Goal: Information Seeking & Learning: Learn about a topic

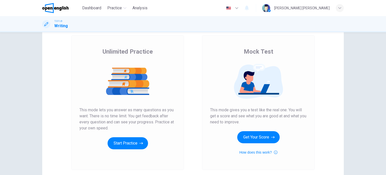
scroll to position [50, 0]
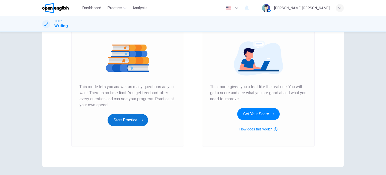
click at [130, 123] on button "Start Practice" at bounding box center [128, 120] width 40 height 12
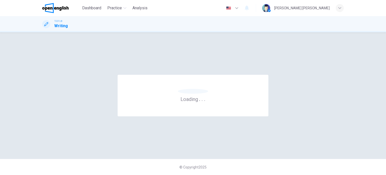
scroll to position [0, 0]
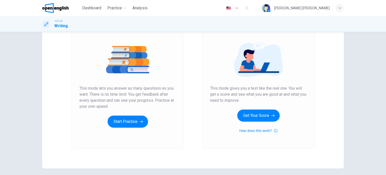
scroll to position [50, 0]
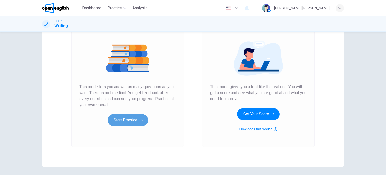
click at [119, 117] on button "Start Practice" at bounding box center [128, 120] width 40 height 12
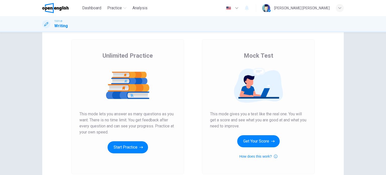
scroll to position [50, 0]
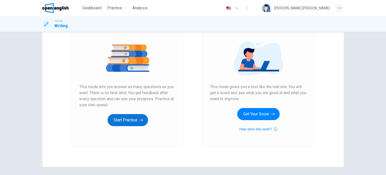
click at [133, 115] on button "Start Practice" at bounding box center [128, 120] width 40 height 12
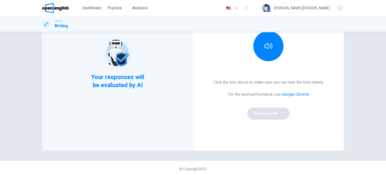
scroll to position [68, 0]
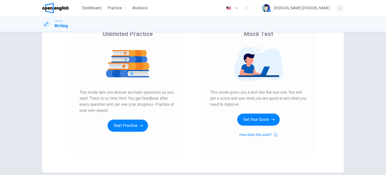
scroll to position [68, 0]
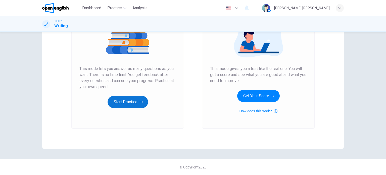
click at [138, 105] on button "Start Practice" at bounding box center [128, 102] width 40 height 12
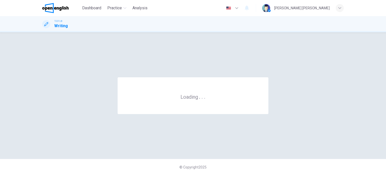
scroll to position [0, 0]
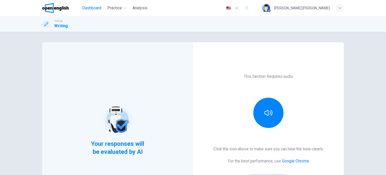
click at [85, 10] on span "Dashboard" at bounding box center [91, 8] width 19 height 6
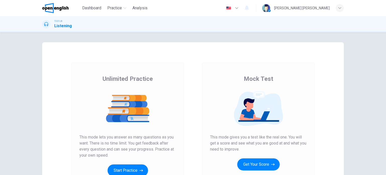
scroll to position [25, 0]
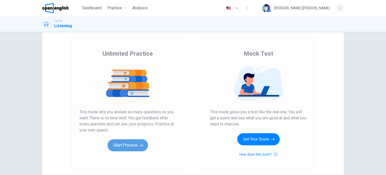
click at [126, 146] on button "Start Practice" at bounding box center [128, 145] width 40 height 12
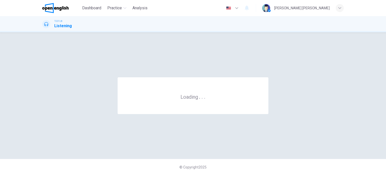
scroll to position [0, 0]
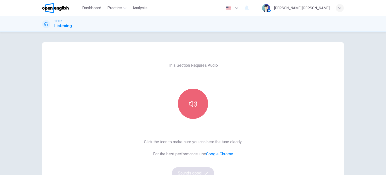
click at [198, 101] on button "button" at bounding box center [193, 103] width 30 height 30
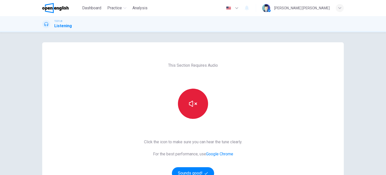
scroll to position [50, 0]
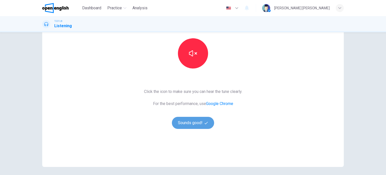
click at [195, 126] on button "Sounds good!" at bounding box center [193, 123] width 42 height 12
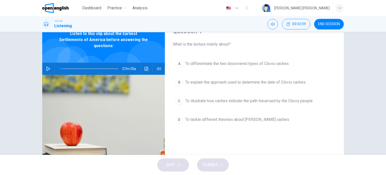
scroll to position [0, 0]
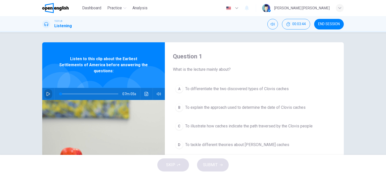
click at [47, 92] on icon "button" at bounding box center [48, 94] width 4 height 4
type input "*"
click at [47, 92] on icon "button" at bounding box center [48, 94] width 4 height 4
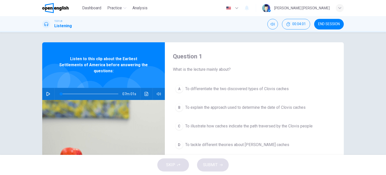
click at [47, 92] on icon "button" at bounding box center [48, 94] width 4 height 4
drag, startPoint x: 64, startPoint y: 91, endPoint x: 31, endPoint y: 83, distance: 34.0
click at [31, 83] on div "Question 1 What is the lecture mainly about? A To differentiate the two discove…" at bounding box center [193, 93] width 386 height 122
click at [48, 92] on icon "button" at bounding box center [48, 94] width 4 height 4
click at [47, 92] on icon "button" at bounding box center [48, 94] width 4 height 4
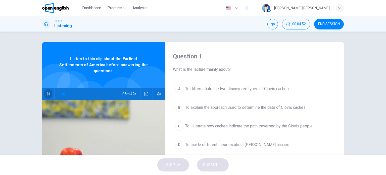
click at [47, 92] on icon "button" at bounding box center [48, 94] width 4 height 4
click at [59, 92] on span at bounding box center [60, 93] width 3 height 3
click at [44, 88] on button "button" at bounding box center [48, 94] width 8 height 12
click at [48, 92] on icon "button" at bounding box center [48, 94] width 4 height 4
drag, startPoint x: 48, startPoint y: 86, endPoint x: 52, endPoint y: 87, distance: 3.4
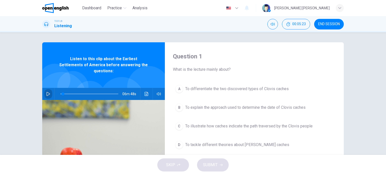
click at [52, 88] on div "06m 48s" at bounding box center [103, 94] width 123 height 12
click at [46, 92] on icon "button" at bounding box center [48, 94] width 4 height 4
drag, startPoint x: 63, startPoint y: 90, endPoint x: 59, endPoint y: 89, distance: 3.6
click at [59, 92] on span at bounding box center [60, 93] width 3 height 3
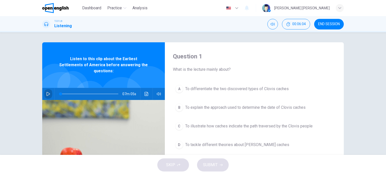
click at [48, 92] on icon "button" at bounding box center [48, 94] width 4 height 4
click at [47, 92] on icon "button" at bounding box center [48, 93] width 3 height 3
click at [59, 92] on span at bounding box center [60, 93] width 3 height 3
click at [35, 83] on div "Question 1 What is the lecture mainly about? A To differentiate the two discove…" at bounding box center [193, 129] width 318 height 175
click at [49, 90] on button "button" at bounding box center [48, 94] width 8 height 12
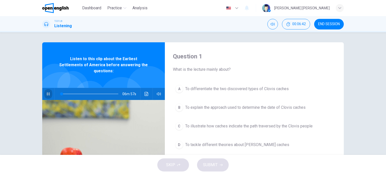
click at [49, 90] on button "button" at bounding box center [48, 94] width 8 height 12
drag, startPoint x: 60, startPoint y: 89, endPoint x: 51, endPoint y: 90, distance: 8.6
click at [51, 90] on div "07m 05s" at bounding box center [103, 94] width 123 height 12
click at [48, 92] on icon "button" at bounding box center [48, 94] width 4 height 4
drag, startPoint x: 62, startPoint y: 89, endPoint x: 52, endPoint y: 90, distance: 9.3
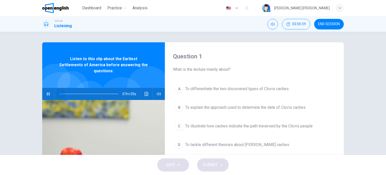
click at [52, 90] on div "07m 05s" at bounding box center [103, 94] width 123 height 12
click at [48, 92] on icon "button" at bounding box center [48, 94] width 4 height 4
drag, startPoint x: 61, startPoint y: 91, endPoint x: 53, endPoint y: 88, distance: 7.7
click at [55, 88] on div at bounding box center [89, 94] width 68 height 12
click at [50, 88] on div "07m 05s" at bounding box center [103, 94] width 123 height 12
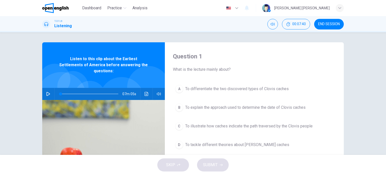
click at [46, 92] on icon "button" at bounding box center [48, 94] width 4 height 4
click at [48, 90] on button "button" at bounding box center [48, 94] width 8 height 12
click at [59, 92] on span at bounding box center [60, 93] width 3 height 3
click at [44, 88] on button "button" at bounding box center [48, 94] width 8 height 12
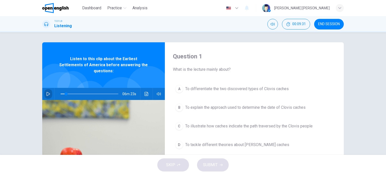
click at [44, 88] on button "button" at bounding box center [48, 94] width 8 height 12
click at [60, 92] on span at bounding box center [61, 93] width 3 height 3
click at [46, 90] on button "button" at bounding box center [48, 94] width 8 height 12
click at [46, 92] on icon "button" at bounding box center [48, 94] width 4 height 4
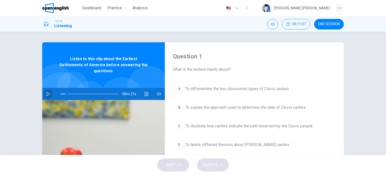
click at [46, 92] on icon "button" at bounding box center [48, 94] width 4 height 4
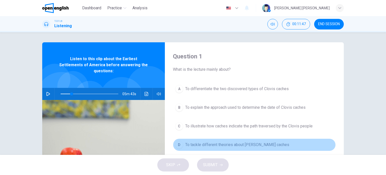
click at [227, 140] on button "D To tackle different theories about [PERSON_NAME] caches" at bounding box center [254, 144] width 163 height 13
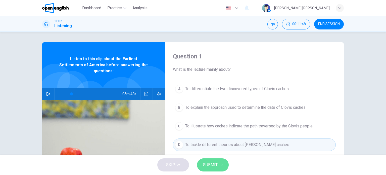
click at [219, 168] on button "SUBMIT" at bounding box center [213, 164] width 32 height 13
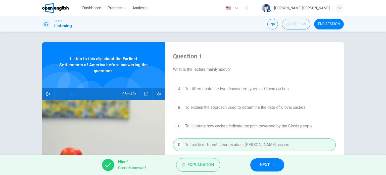
click at [265, 161] on button "NEXT" at bounding box center [267, 164] width 34 height 13
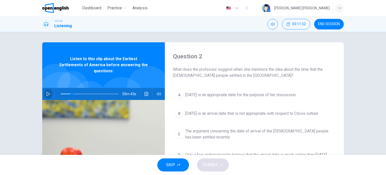
click at [46, 92] on icon "button" at bounding box center [48, 94] width 4 height 4
click at [61, 90] on span at bounding box center [90, 93] width 58 height 7
click at [47, 92] on icon "button" at bounding box center [48, 94] width 4 height 4
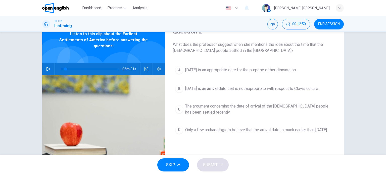
scroll to position [25, 0]
click at [55, 63] on div at bounding box center [89, 69] width 68 height 12
click at [50, 63] on button "button" at bounding box center [48, 69] width 8 height 12
click at [48, 67] on icon "button" at bounding box center [48, 68] width 3 height 3
click at [48, 67] on icon "button" at bounding box center [48, 69] width 4 height 4
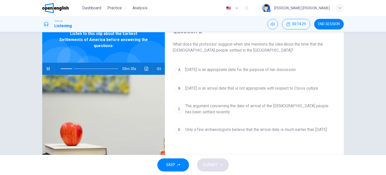
click at [48, 67] on icon "button" at bounding box center [48, 69] width 4 height 4
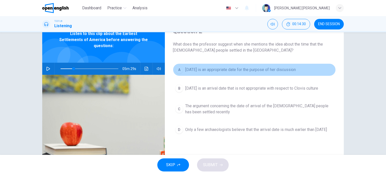
drag, startPoint x: 232, startPoint y: 69, endPoint x: 232, endPoint y: 75, distance: 6.1
click at [232, 69] on span "[DATE] is an appropriate date for the purpose of her discussion" at bounding box center [240, 70] width 111 height 6
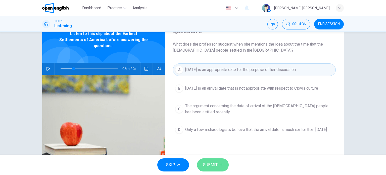
click at [213, 167] on span "SUBMIT" at bounding box center [210, 164] width 15 height 7
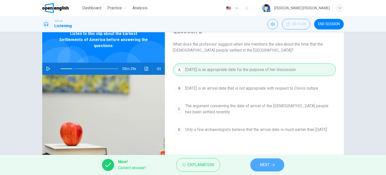
click at [280, 164] on button "NEXT" at bounding box center [267, 164] width 34 height 13
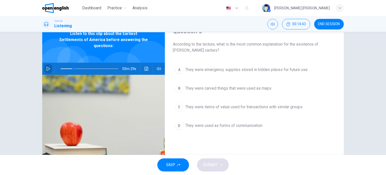
click at [49, 63] on button "button" at bounding box center [48, 69] width 8 height 12
click at [48, 67] on icon "button" at bounding box center [48, 68] width 3 height 3
click at [69, 67] on span at bounding box center [69, 68] width 3 height 3
click at [49, 66] on button "button" at bounding box center [48, 69] width 8 height 12
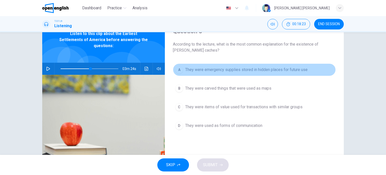
click at [243, 66] on button "A They were emergency supplies stored in hidden places for future use" at bounding box center [254, 69] width 163 height 13
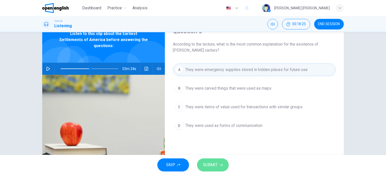
click at [220, 166] on icon "button" at bounding box center [221, 164] width 3 height 3
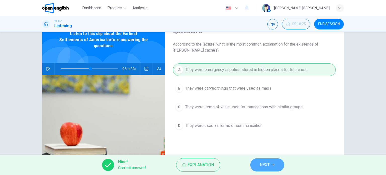
click at [268, 161] on span "NEXT" at bounding box center [265, 164] width 10 height 7
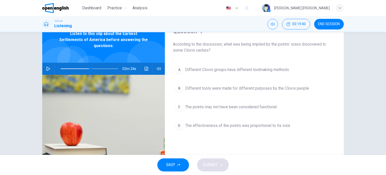
click at [48, 67] on icon "button" at bounding box center [48, 69] width 4 height 4
click at [86, 67] on span at bounding box center [87, 68] width 3 height 3
click at [90, 65] on span at bounding box center [90, 68] width 58 height 7
click at [47, 67] on icon "button" at bounding box center [48, 69] width 4 height 4
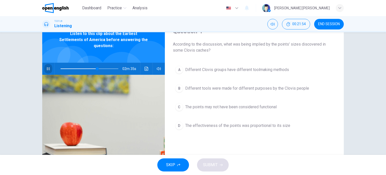
click at [49, 68] on button "button" at bounding box center [48, 69] width 8 height 12
click at [90, 65] on span at bounding box center [90, 68] width 58 height 7
click at [48, 67] on icon "button" at bounding box center [48, 69] width 4 height 4
click at [46, 67] on icon "button" at bounding box center [48, 69] width 4 height 4
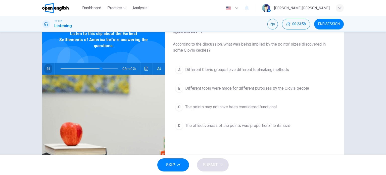
click at [46, 67] on icon "button" at bounding box center [48, 69] width 4 height 4
click at [90, 65] on span at bounding box center [90, 68] width 58 height 7
click at [89, 65] on span at bounding box center [90, 68] width 58 height 7
click at [45, 63] on button "button" at bounding box center [48, 69] width 8 height 12
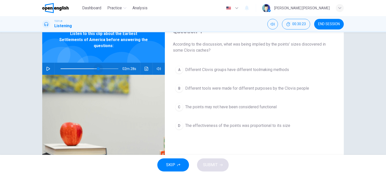
click at [97, 65] on span at bounding box center [90, 68] width 58 height 7
click at [46, 67] on icon "button" at bounding box center [48, 69] width 4 height 4
click at [49, 63] on button "button" at bounding box center [48, 69] width 8 height 12
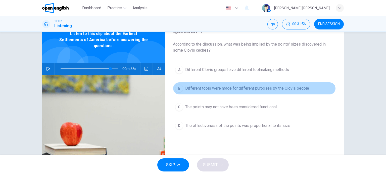
click at [204, 91] on span "Different tools were made for different purposes by the Clovis people" at bounding box center [247, 88] width 124 height 6
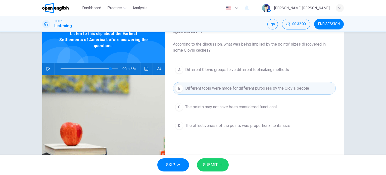
click at [214, 170] on button "SUBMIT" at bounding box center [213, 164] width 32 height 13
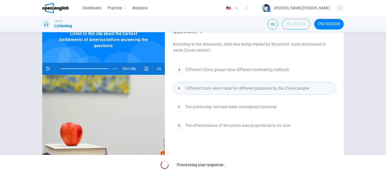
type input "**"
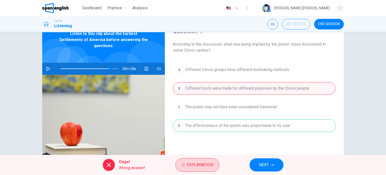
click at [209, 167] on span "Explanation" at bounding box center [200, 164] width 26 height 7
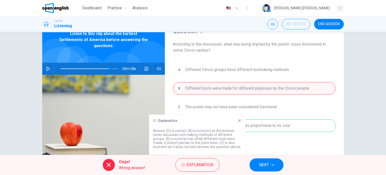
click at [270, 162] on button "NEXT" at bounding box center [266, 164] width 34 height 13
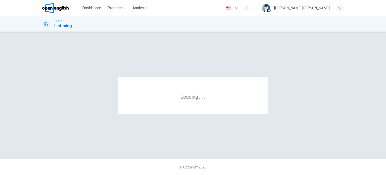
scroll to position [0, 0]
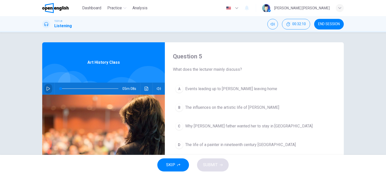
click at [47, 90] on icon "button" at bounding box center [48, 88] width 4 height 4
drag, startPoint x: 61, startPoint y: 89, endPoint x: 45, endPoint y: 88, distance: 15.9
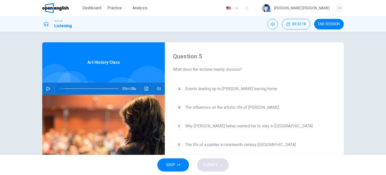
click at [45, 88] on div "05m 08s" at bounding box center [103, 88] width 123 height 12
click at [46, 88] on icon "button" at bounding box center [48, 88] width 4 height 4
click at [47, 88] on icon "button" at bounding box center [48, 88] width 4 height 4
click at [46, 90] on icon "button" at bounding box center [48, 88] width 4 height 4
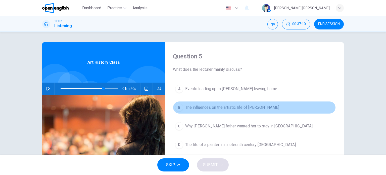
click at [235, 107] on span "The influences on the artistic life of [PERSON_NAME]" at bounding box center [232, 107] width 94 height 6
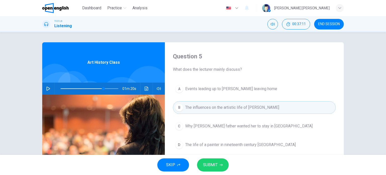
click at [226, 164] on button "SUBMIT" at bounding box center [213, 164] width 32 height 13
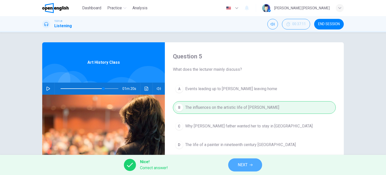
click at [249, 165] on button "NEXT" at bounding box center [245, 164] width 34 height 13
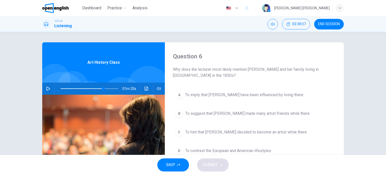
click at [61, 87] on span at bounding box center [90, 88] width 58 height 7
click at [47, 89] on icon "button" at bounding box center [48, 88] width 4 height 4
click at [48, 91] on button "button" at bounding box center [48, 88] width 8 height 12
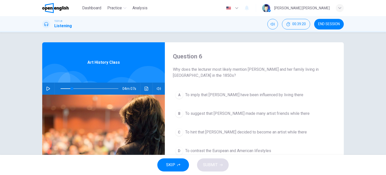
click at [45, 91] on button "button" at bounding box center [48, 88] width 8 height 12
click at [47, 89] on icon "button" at bounding box center [48, 88] width 4 height 4
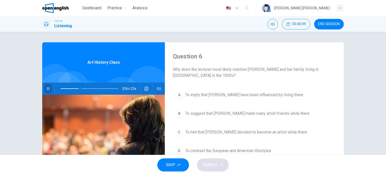
click at [47, 89] on icon "button" at bounding box center [48, 88] width 4 height 4
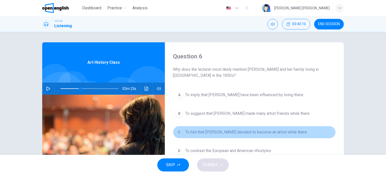
click at [219, 129] on span "To hint that [PERSON_NAME] decided to become an artist while there" at bounding box center [246, 132] width 122 height 6
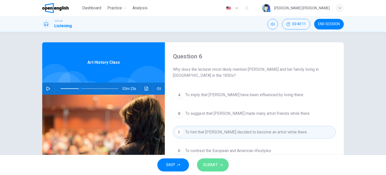
click at [224, 162] on button "SUBMIT" at bounding box center [213, 164] width 32 height 13
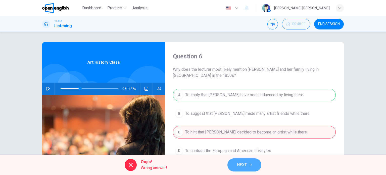
click at [244, 165] on span "NEXT" at bounding box center [242, 164] width 10 height 7
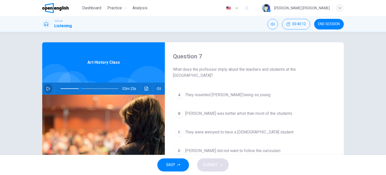
click at [47, 90] on icon "button" at bounding box center [48, 88] width 4 height 4
click at [46, 87] on icon "button" at bounding box center [48, 88] width 4 height 4
click at [74, 89] on span at bounding box center [90, 88] width 58 height 7
click at [74, 88] on span at bounding box center [75, 88] width 3 height 3
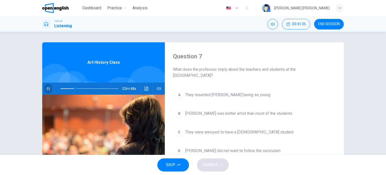
click at [47, 90] on icon "button" at bounding box center [48, 88] width 4 height 4
drag, startPoint x: 67, startPoint y: 88, endPoint x: 59, endPoint y: 86, distance: 7.7
click at [66, 88] on span at bounding box center [90, 88] width 58 height 7
click at [48, 85] on button "button" at bounding box center [48, 88] width 8 height 12
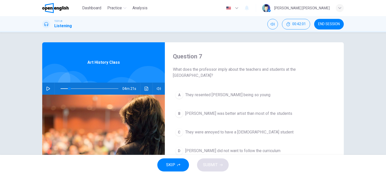
click at [48, 85] on button "button" at bounding box center [48, 88] width 8 height 12
click at [73, 89] on span at bounding box center [74, 88] width 3 height 3
click at [46, 93] on button "button" at bounding box center [48, 88] width 8 height 12
click at [49, 89] on icon "button" at bounding box center [48, 88] width 4 height 4
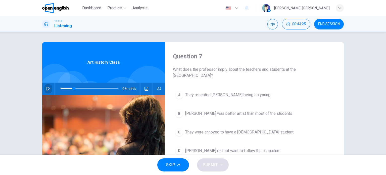
click at [49, 89] on icon "button" at bounding box center [48, 88] width 4 height 4
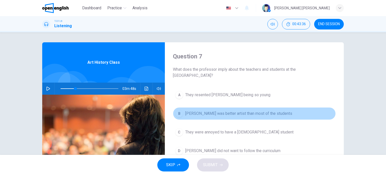
click at [232, 115] on span "[PERSON_NAME] was better artist than most of the students" at bounding box center [238, 113] width 107 height 6
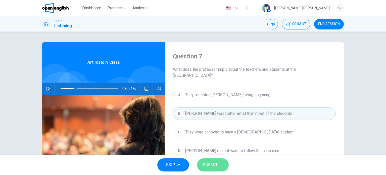
click at [208, 165] on span "SUBMIT" at bounding box center [210, 164] width 15 height 7
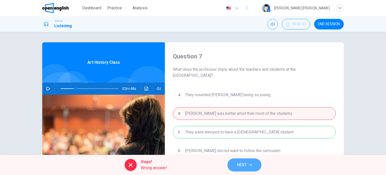
click at [251, 160] on button "NEXT" at bounding box center [244, 164] width 34 height 13
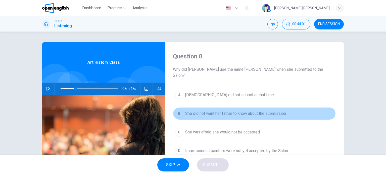
click at [220, 110] on span "She did not want her father to know about the submission" at bounding box center [235, 113] width 101 height 6
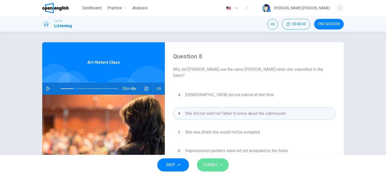
click at [216, 168] on button "SUBMIT" at bounding box center [213, 164] width 32 height 13
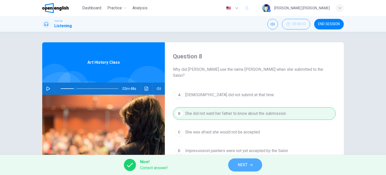
click at [249, 165] on button "NEXT" at bounding box center [245, 164] width 34 height 13
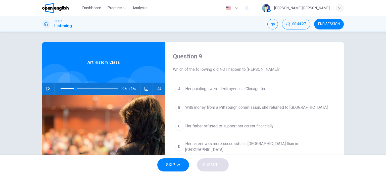
click at [59, 86] on div at bounding box center [89, 88] width 68 height 12
click at [74, 87] on span at bounding box center [75, 88] width 3 height 3
click at [44, 90] on button "button" at bounding box center [48, 88] width 8 height 12
click at [48, 91] on button "button" at bounding box center [48, 88] width 8 height 12
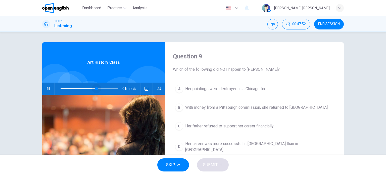
click at [95, 87] on span at bounding box center [90, 88] width 58 height 7
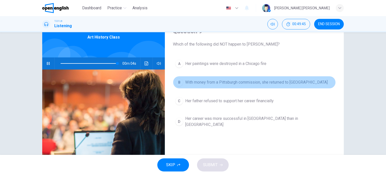
click at [221, 81] on span "With money from a Pittsburgh commission, she returned to [GEOGRAPHIC_DATA]" at bounding box center [256, 82] width 142 height 6
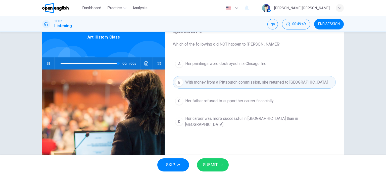
type input "*"
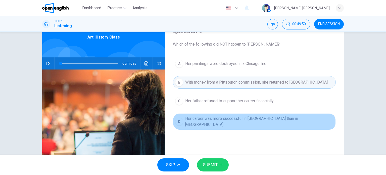
click at [247, 124] on button "D Her career was more successful in [GEOGRAPHIC_DATA] than in [GEOGRAPHIC_DATA]" at bounding box center [254, 121] width 163 height 17
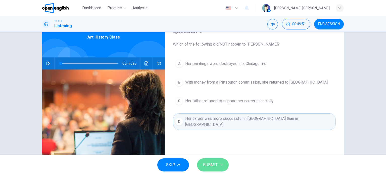
click at [223, 167] on button "SUBMIT" at bounding box center [213, 164] width 32 height 13
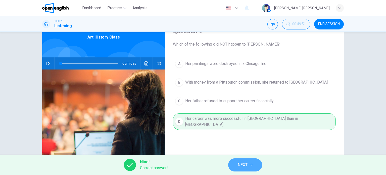
click at [250, 161] on button "NEXT" at bounding box center [245, 164] width 34 height 13
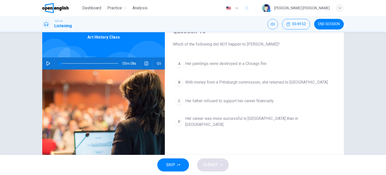
scroll to position [0, 0]
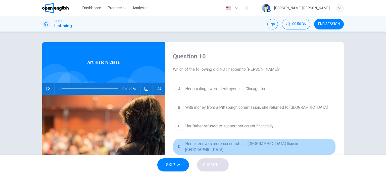
click at [229, 146] on span "Her career was more successful in [GEOGRAPHIC_DATA] than in [GEOGRAPHIC_DATA]" at bounding box center [259, 146] width 148 height 12
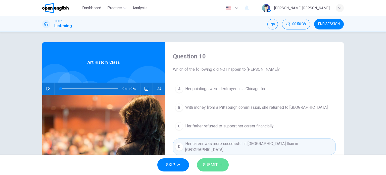
click at [213, 161] on button "SUBMIT" at bounding box center [213, 164] width 32 height 13
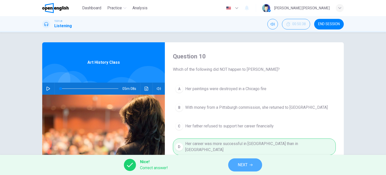
click at [241, 169] on button "NEXT" at bounding box center [245, 164] width 34 height 13
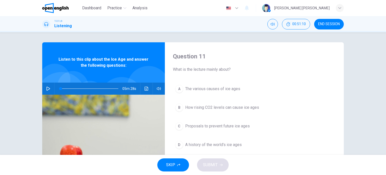
click at [52, 86] on div "05m 28s" at bounding box center [103, 88] width 123 height 12
click at [48, 89] on icon "button" at bounding box center [48, 88] width 4 height 4
click at [48, 89] on icon "button" at bounding box center [48, 88] width 3 height 3
click at [48, 89] on icon "button" at bounding box center [48, 88] width 4 height 4
click at [48, 89] on icon "button" at bounding box center [48, 88] width 3 height 3
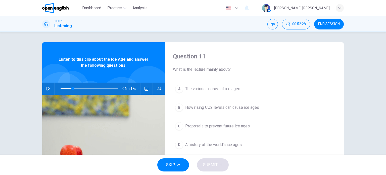
click at [205, 94] on button "A The various causes of ice ages" at bounding box center [254, 88] width 163 height 13
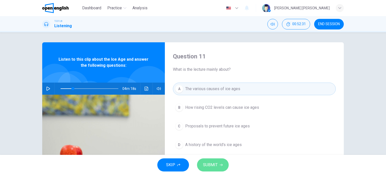
click at [216, 166] on span "SUBMIT" at bounding box center [210, 164] width 15 height 7
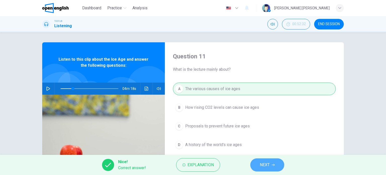
click at [266, 160] on button "NEXT" at bounding box center [267, 164] width 34 height 13
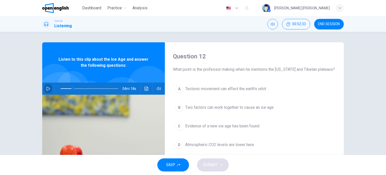
click at [47, 86] on icon "button" at bounding box center [48, 88] width 4 height 4
click at [46, 91] on button "button" at bounding box center [48, 88] width 8 height 12
drag, startPoint x: 47, startPoint y: 91, endPoint x: 47, endPoint y: 88, distance: 3.1
click at [47, 90] on button "button" at bounding box center [48, 88] width 8 height 12
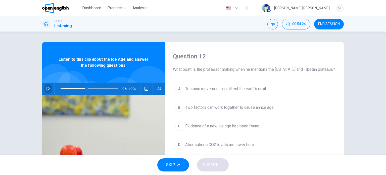
click at [48, 88] on icon "button" at bounding box center [48, 88] width 4 height 4
click at [48, 88] on icon "button" at bounding box center [48, 88] width 3 height 3
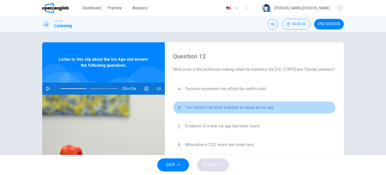
click at [219, 112] on button "B Two factors can work together to cause an ice age" at bounding box center [254, 107] width 163 height 13
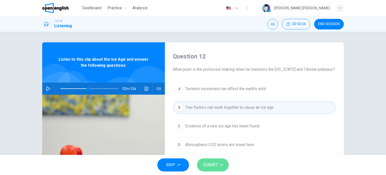
click at [215, 164] on span "SUBMIT" at bounding box center [210, 164] width 15 height 7
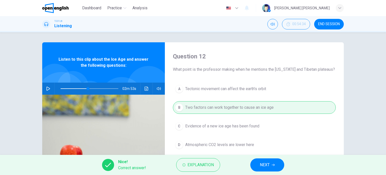
click at [265, 167] on span "NEXT" at bounding box center [265, 164] width 10 height 7
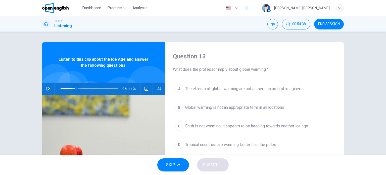
click at [75, 87] on span at bounding box center [90, 88] width 58 height 7
click at [48, 86] on icon "button" at bounding box center [48, 88] width 4 height 4
click at [48, 90] on icon "button" at bounding box center [48, 88] width 4 height 4
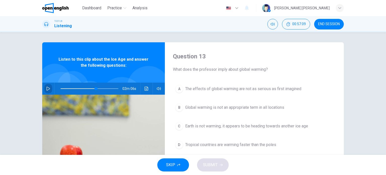
click at [48, 90] on icon "button" at bounding box center [48, 88] width 4 height 4
click at [47, 91] on button "button" at bounding box center [48, 88] width 8 height 12
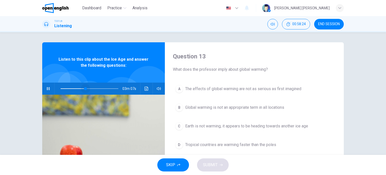
click at [84, 89] on span at bounding box center [90, 88] width 58 height 7
click at [47, 86] on icon "button" at bounding box center [48, 88] width 4 height 4
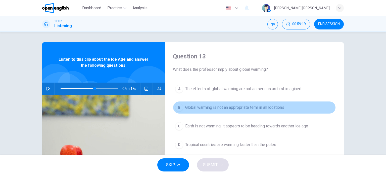
click at [270, 108] on span "Global warming is not an appropriate term in all locations" at bounding box center [234, 107] width 99 height 6
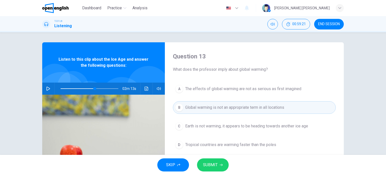
click at [213, 168] on button "SUBMIT" at bounding box center [213, 164] width 32 height 13
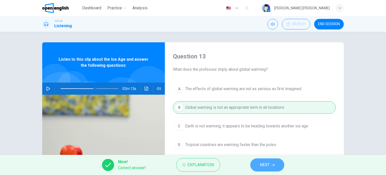
click at [262, 165] on span "NEXT" at bounding box center [265, 164] width 10 height 7
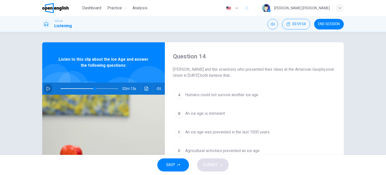
click at [46, 90] on icon "button" at bounding box center [48, 88] width 4 height 4
click at [46, 90] on button "button" at bounding box center [48, 88] width 8 height 12
click at [46, 90] on icon "button" at bounding box center [48, 88] width 4 height 4
click at [104, 88] on span at bounding box center [90, 88] width 58 height 7
click at [45, 90] on button "button" at bounding box center [48, 88] width 8 height 12
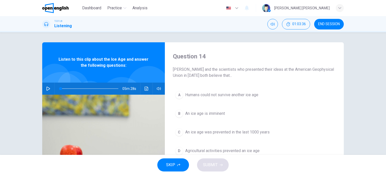
type input "*"
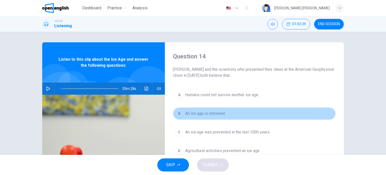
click at [209, 115] on span "An ice age is imminent" at bounding box center [205, 113] width 40 height 6
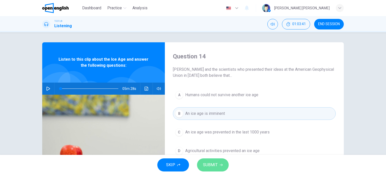
click at [218, 165] on button "SUBMIT" at bounding box center [213, 164] width 32 height 13
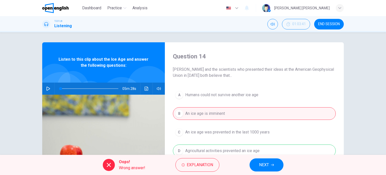
click at [263, 163] on span "NEXT" at bounding box center [264, 164] width 10 height 7
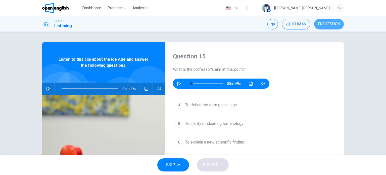
click at [327, 26] on span "END SESSION" at bounding box center [329, 24] width 22 height 4
